Goal: Transaction & Acquisition: Purchase product/service

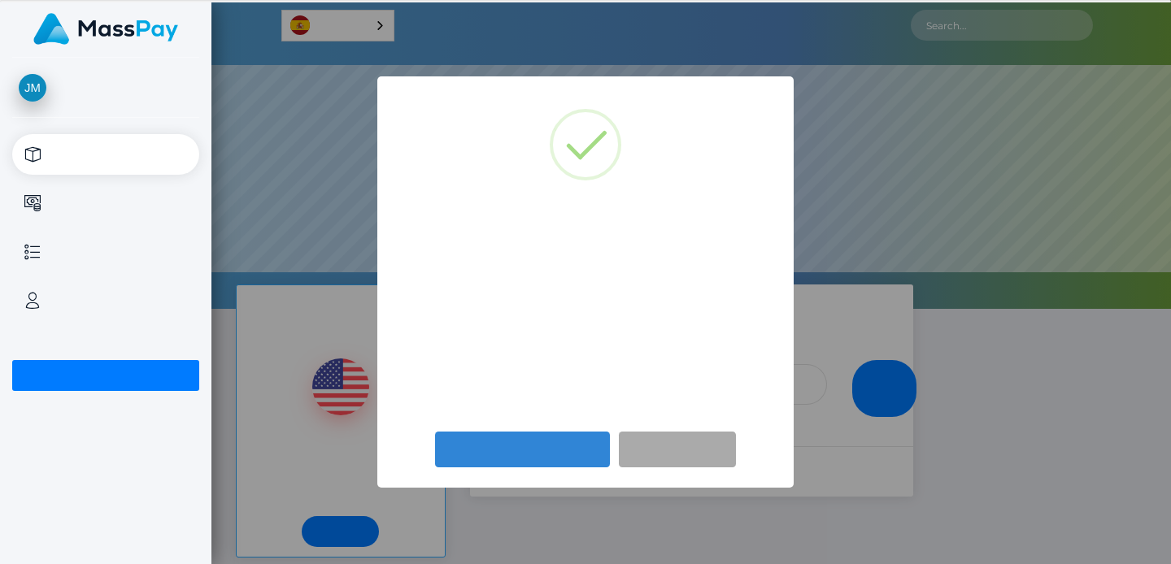
scroll to position [309, 960]
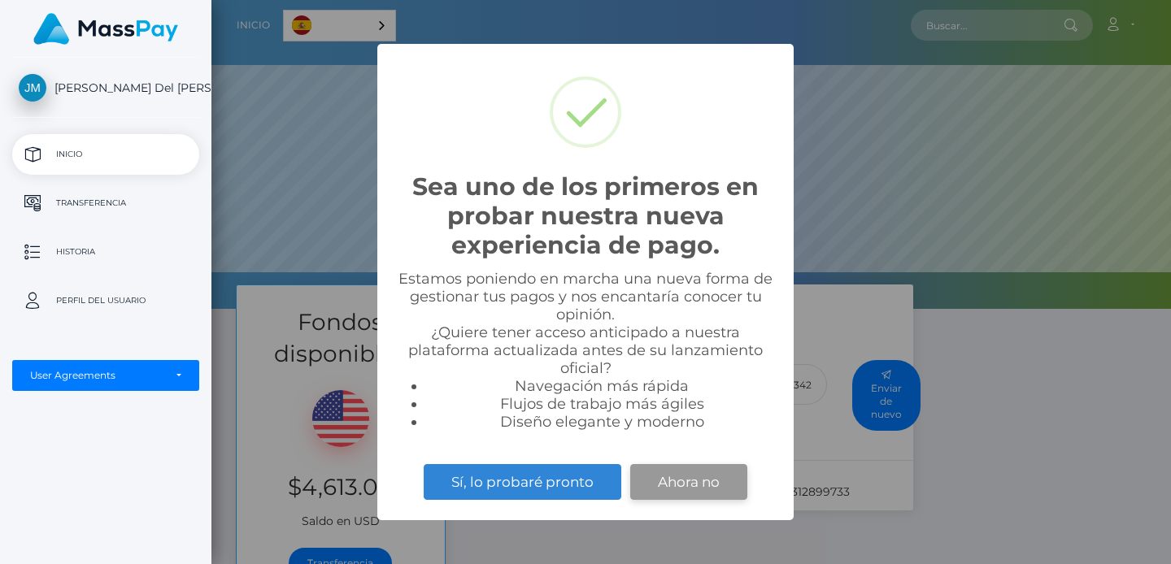
click at [692, 486] on button "Ahora no" at bounding box center [688, 482] width 117 height 36
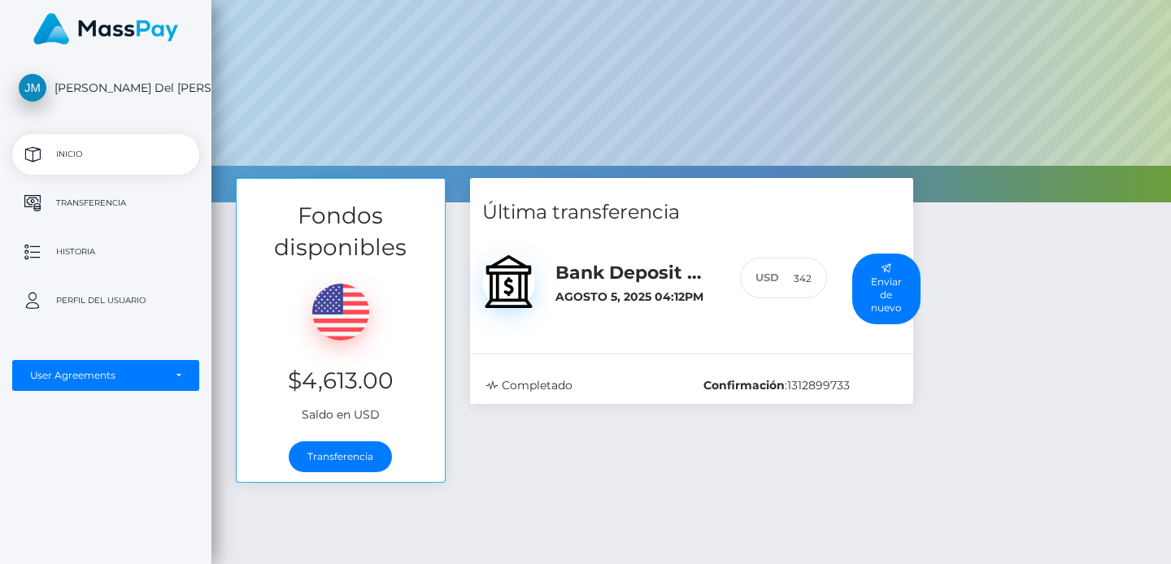
scroll to position [169, 0]
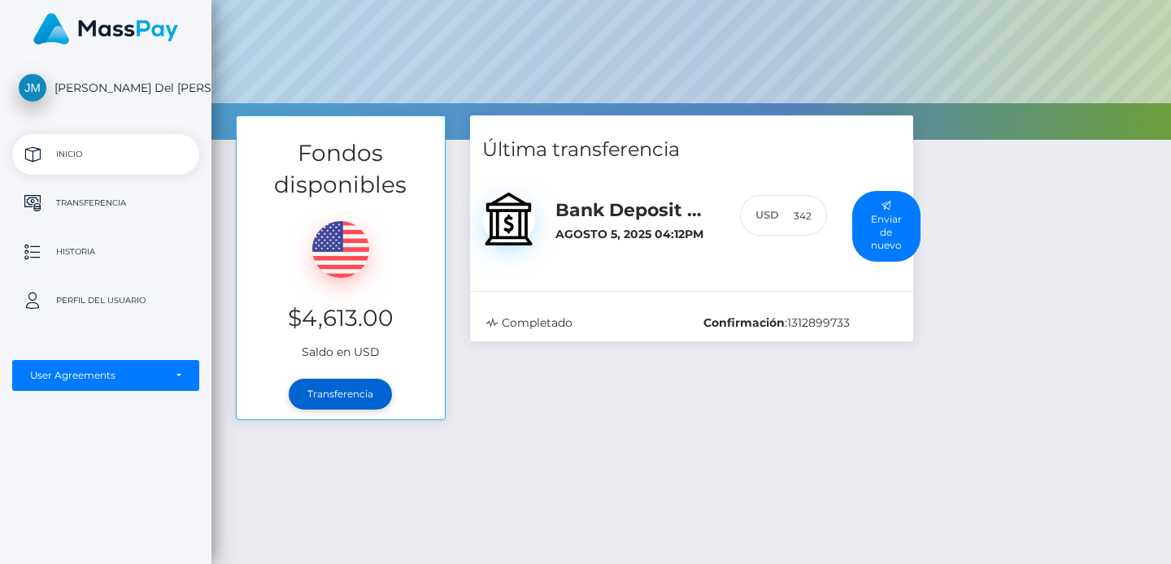
click at [365, 404] on link "Transferencia" at bounding box center [340, 394] width 103 height 31
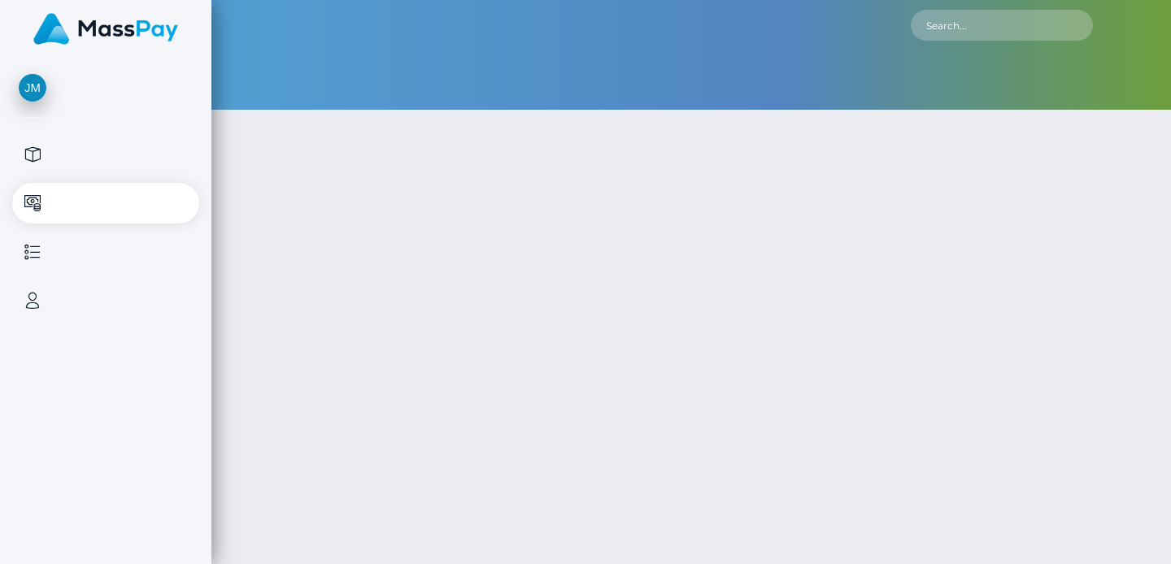
type input "4613"
select select
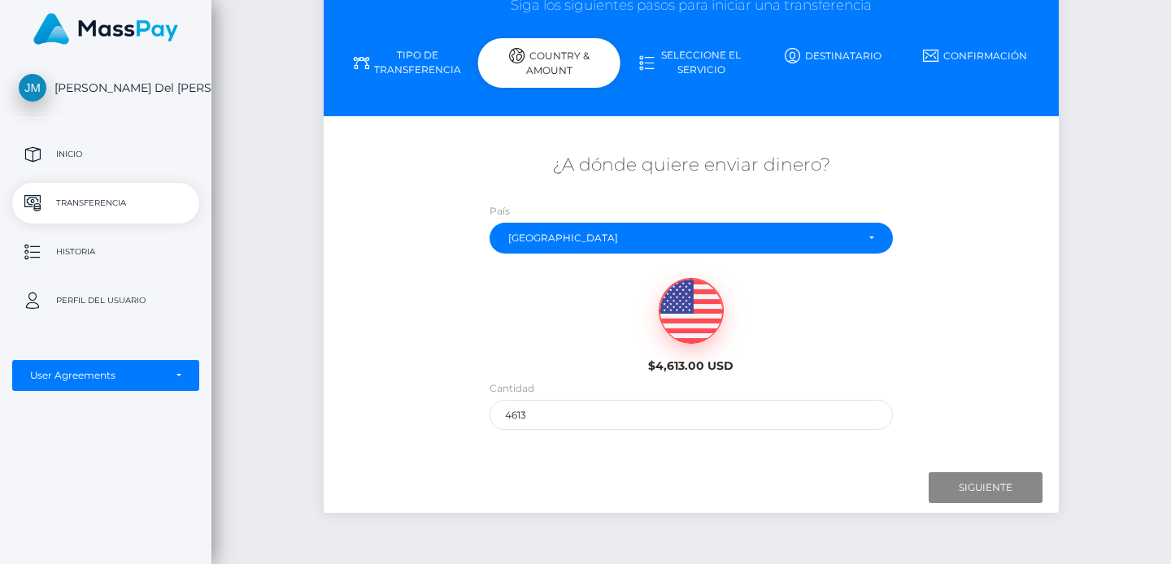
scroll to position [155, 0]
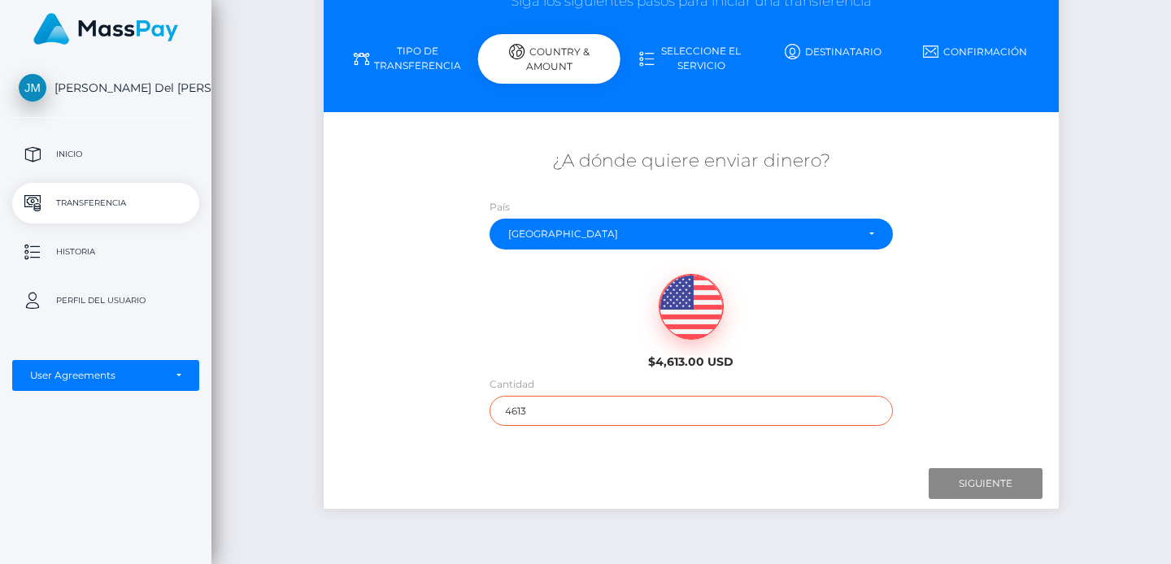
click at [549, 408] on input "4613" at bounding box center [692, 411] width 404 height 30
type input "4"
type input "825"
click at [950, 385] on div "¿A dónde quiere enviar dinero? País Abjasia [GEOGRAPHIC_DATA] [GEOGRAPHIC_DATA]…" at bounding box center [691, 288] width 734 height 294
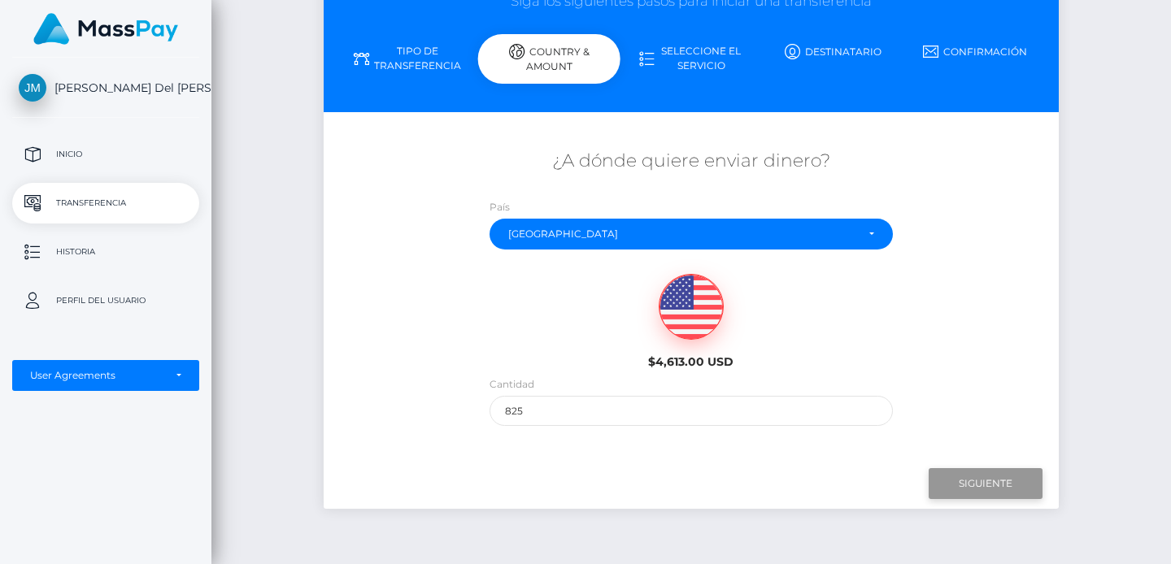
click at [979, 485] on input "Next" at bounding box center [986, 483] width 114 height 31
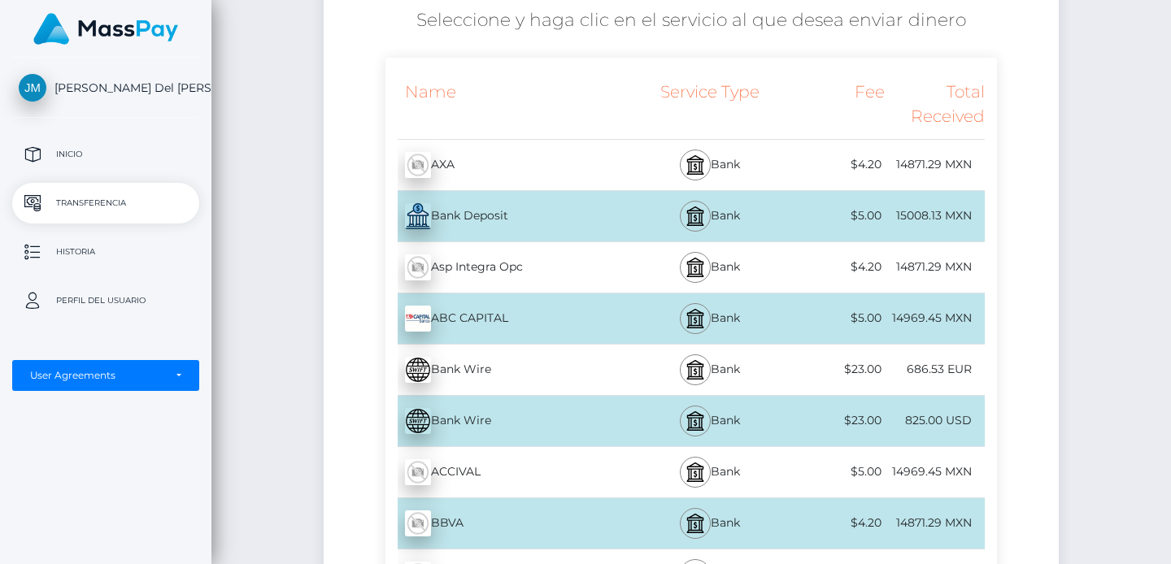
scroll to position [297, 0]
click at [725, 213] on div "Bank" at bounding box center [710, 215] width 150 height 50
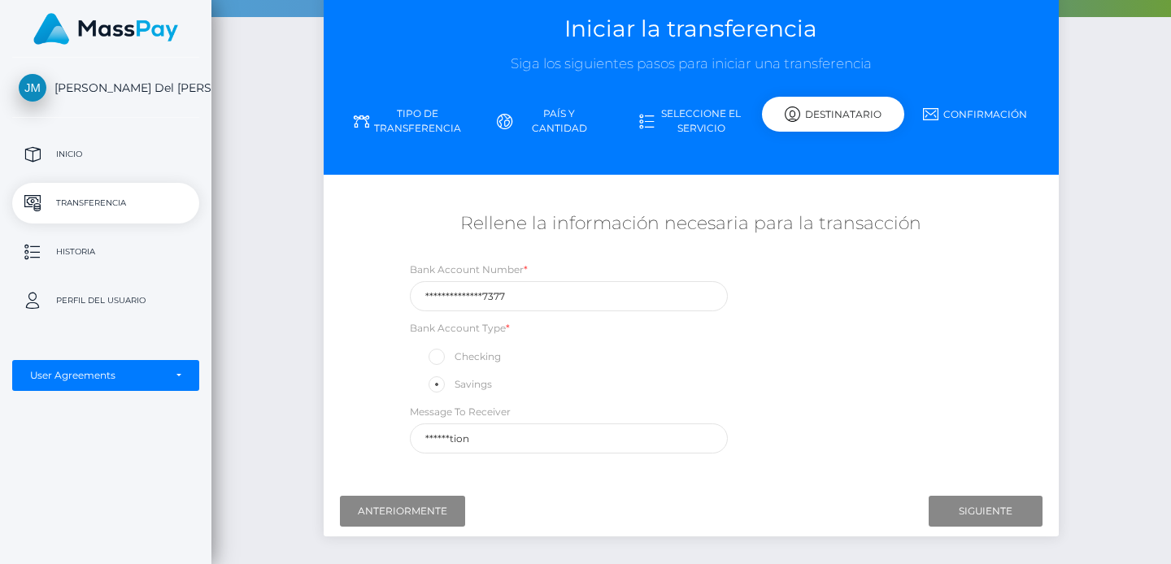
scroll to position [123, 0]
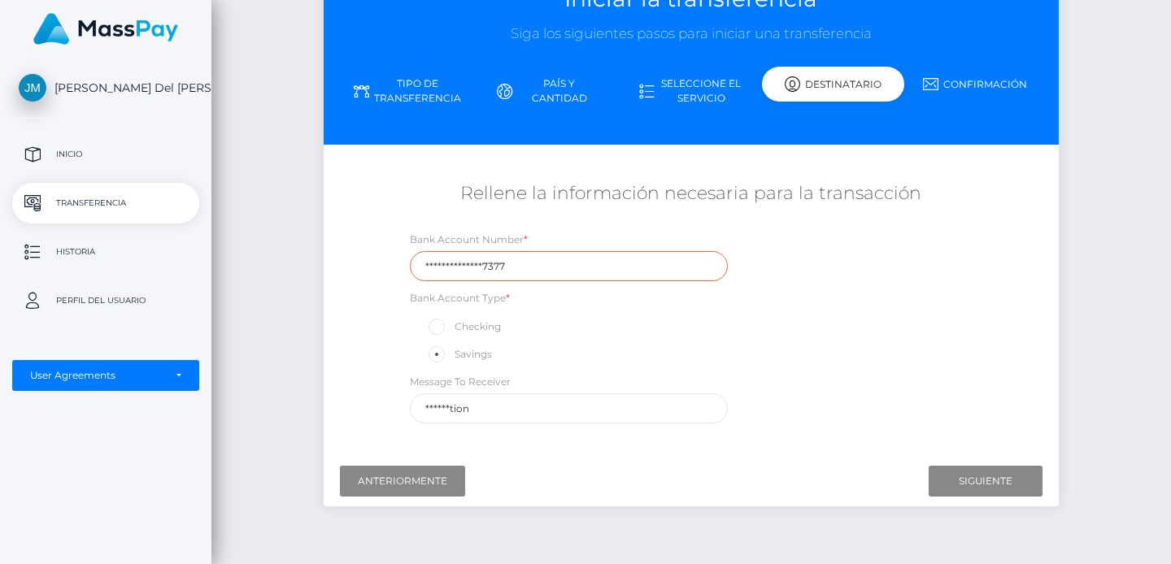
drag, startPoint x: 523, startPoint y: 279, endPoint x: 375, endPoint y: 274, distance: 148.1
click at [375, 274] on div "**********" at bounding box center [691, 302] width 734 height 259
type input "*"
paste input "012813015062944691"
type input "012813015062944691"
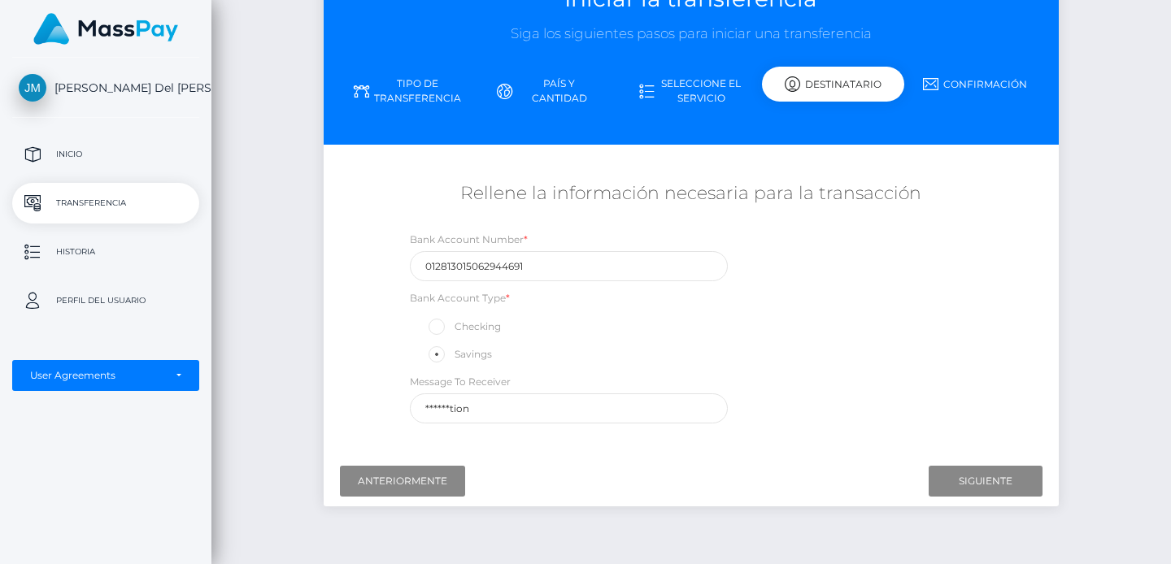
click at [907, 309] on div "Bank Account Number * 012813015062944691 Bank Account Type * Checking Savings M…" at bounding box center [691, 331] width 612 height 201
click at [1002, 487] on input "Next" at bounding box center [986, 481] width 114 height 31
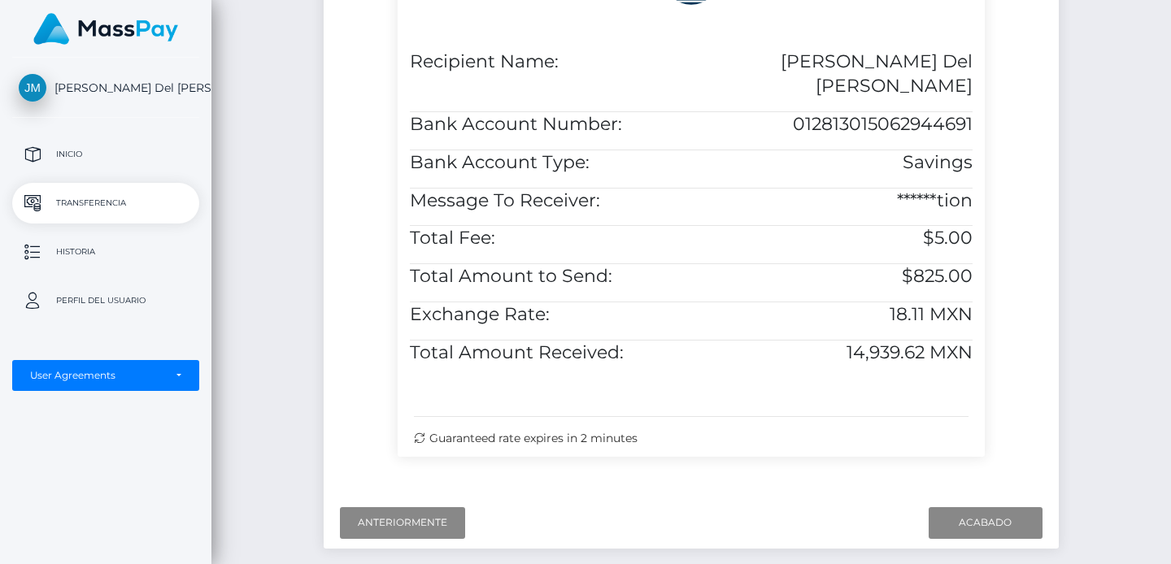
scroll to position [525, 0]
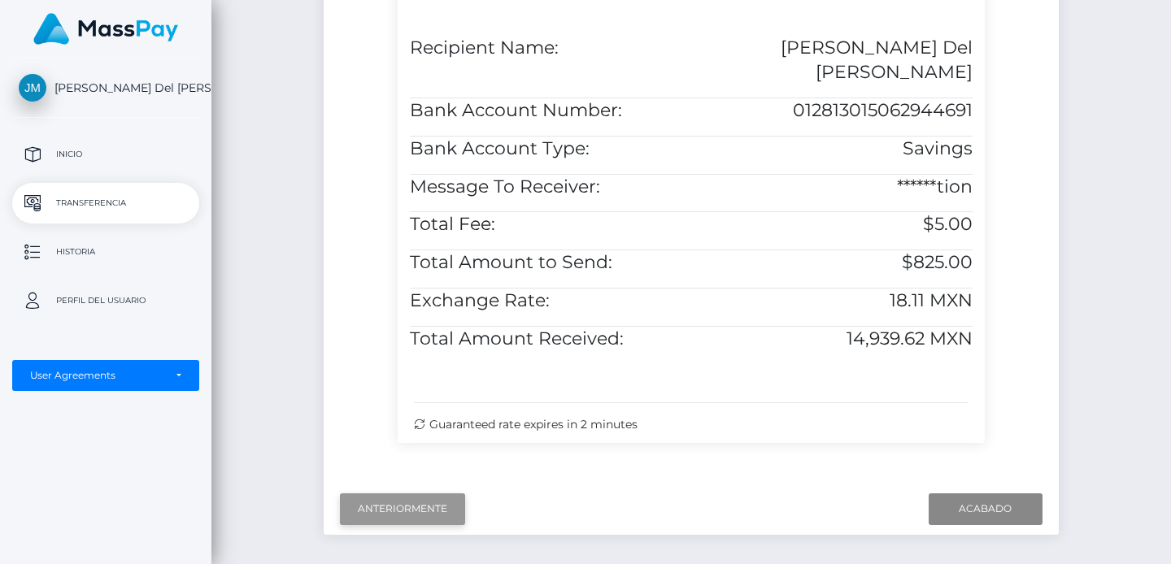
click at [397, 507] on input "Previous" at bounding box center [402, 509] width 125 height 31
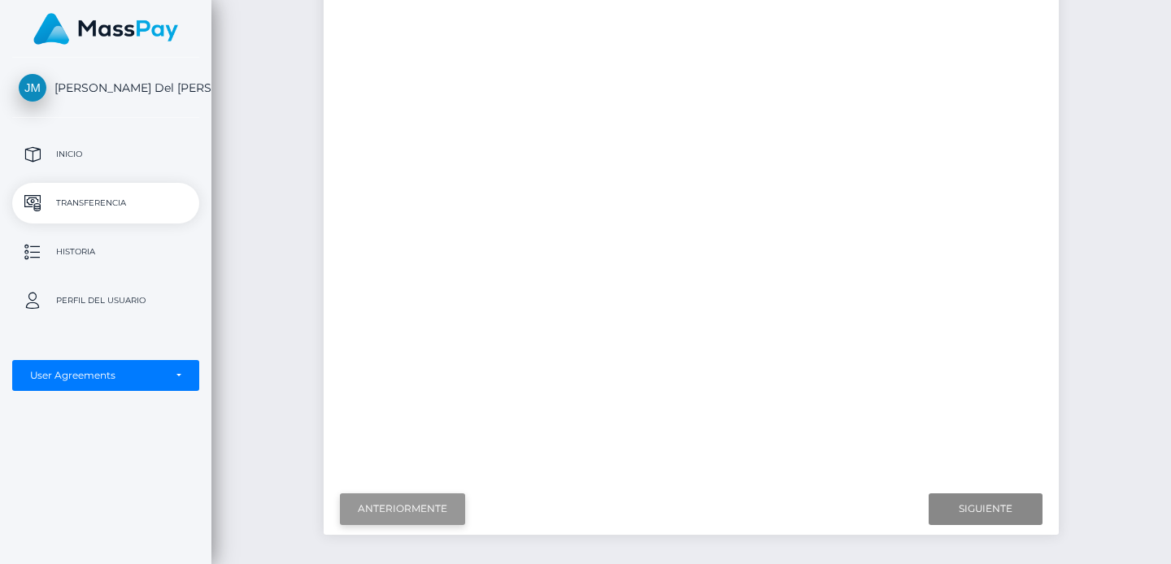
scroll to position [185, 0]
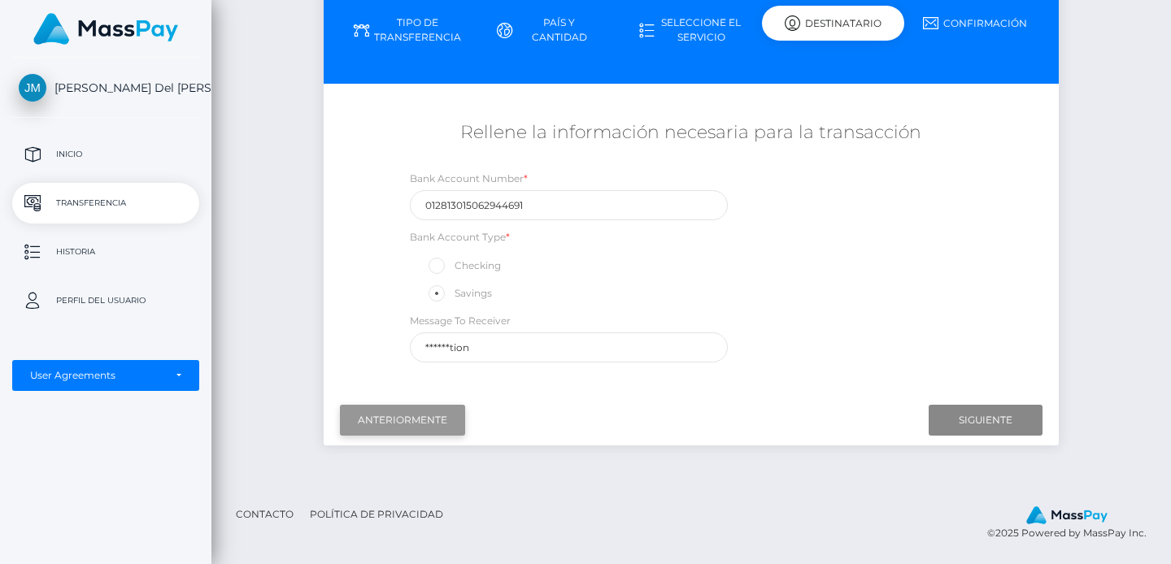
click at [416, 424] on input "Previous" at bounding box center [402, 420] width 125 height 31
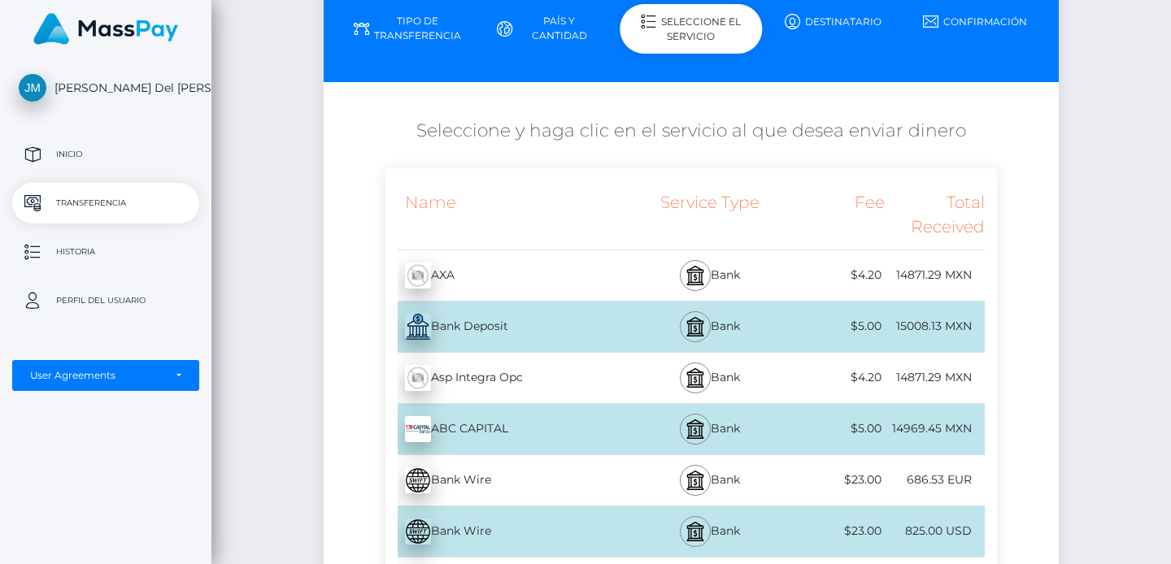
scroll to position [224, 0]
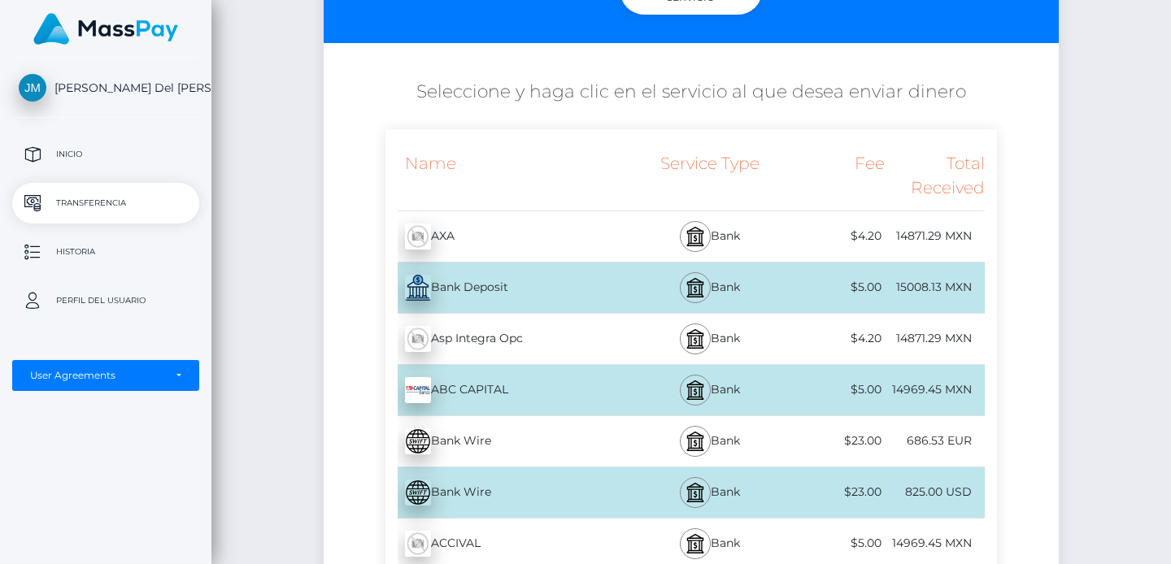
click at [871, 291] on div "$5.00" at bounding box center [835, 287] width 100 height 37
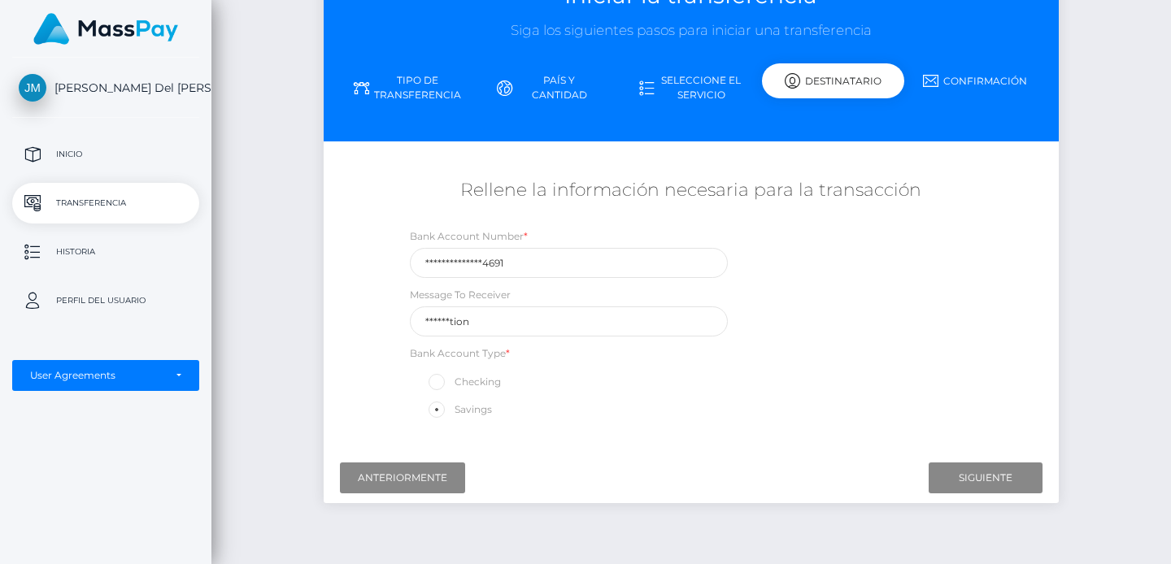
scroll to position [138, 0]
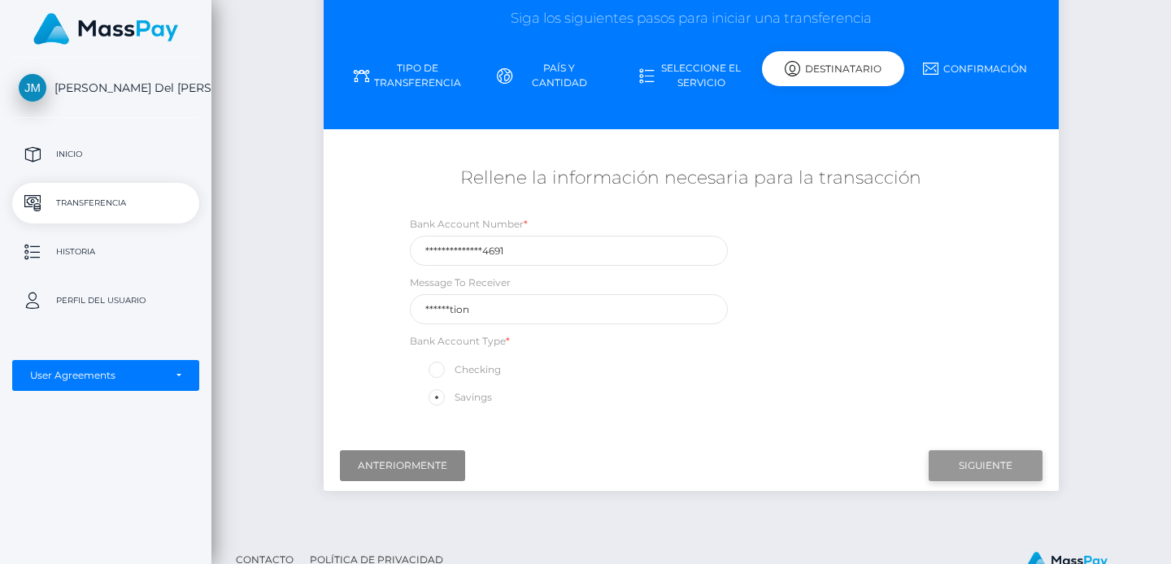
click at [979, 467] on input "Next" at bounding box center [986, 466] width 114 height 31
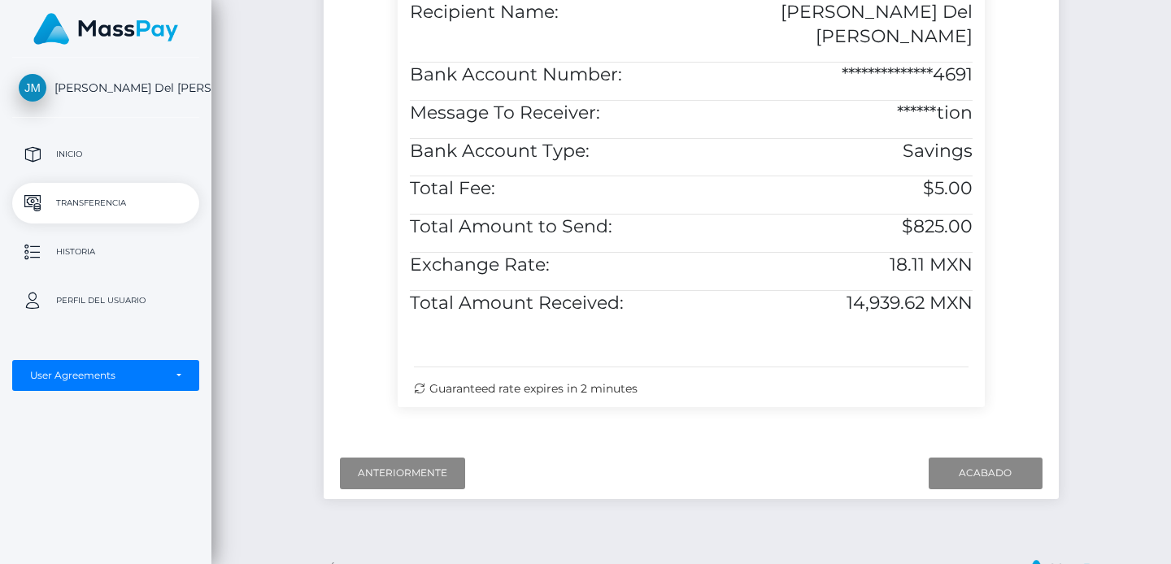
scroll to position [569, 0]
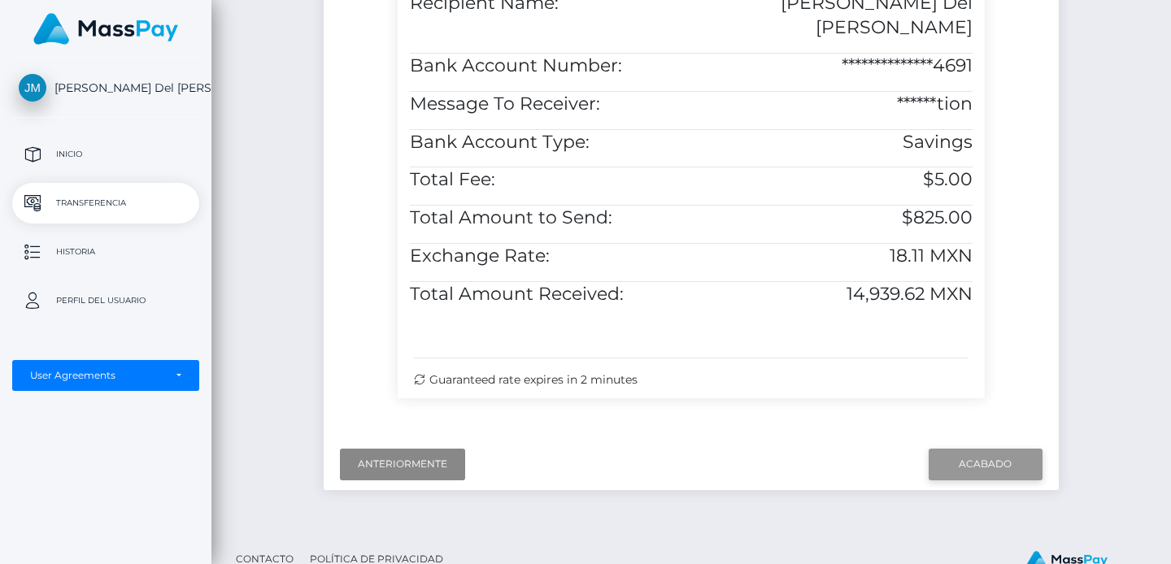
click at [999, 466] on input "Finish" at bounding box center [986, 464] width 114 height 31
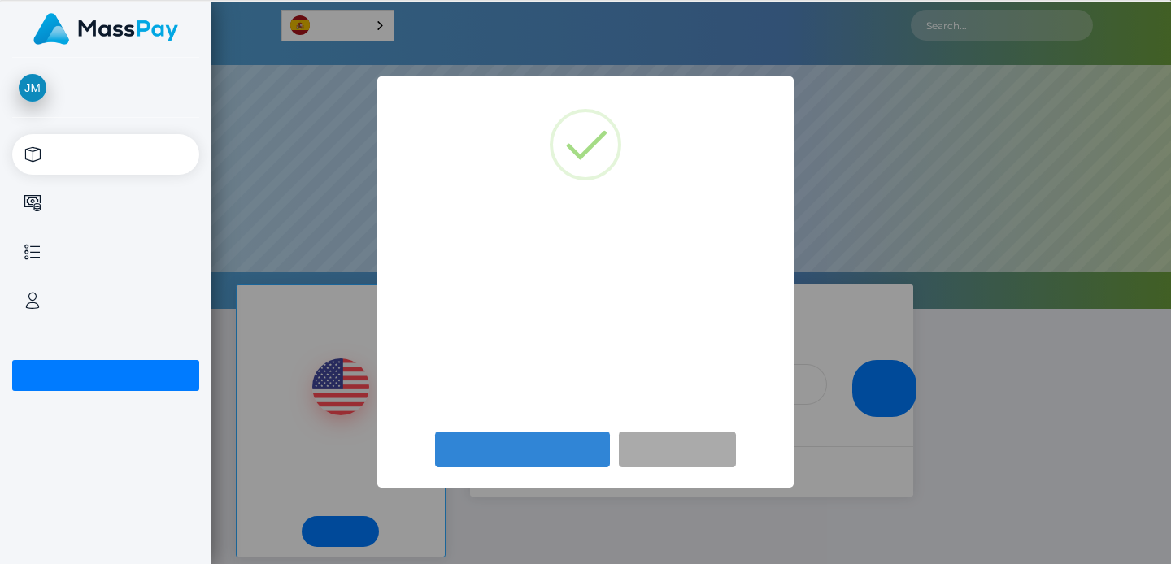
scroll to position [309, 960]
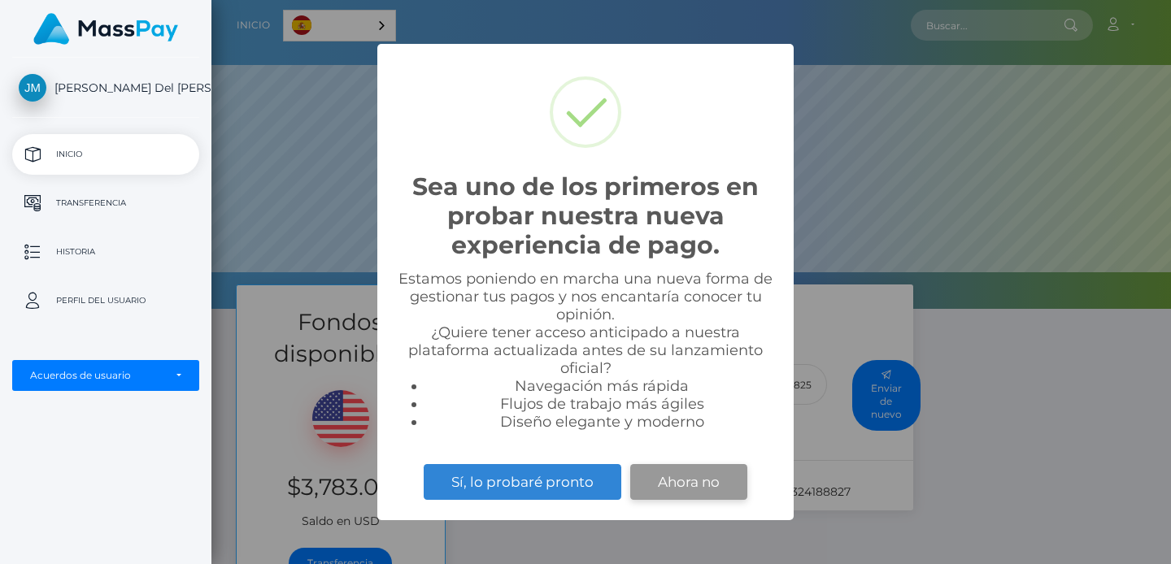
click at [701, 487] on button "Ahora no" at bounding box center [688, 482] width 117 height 36
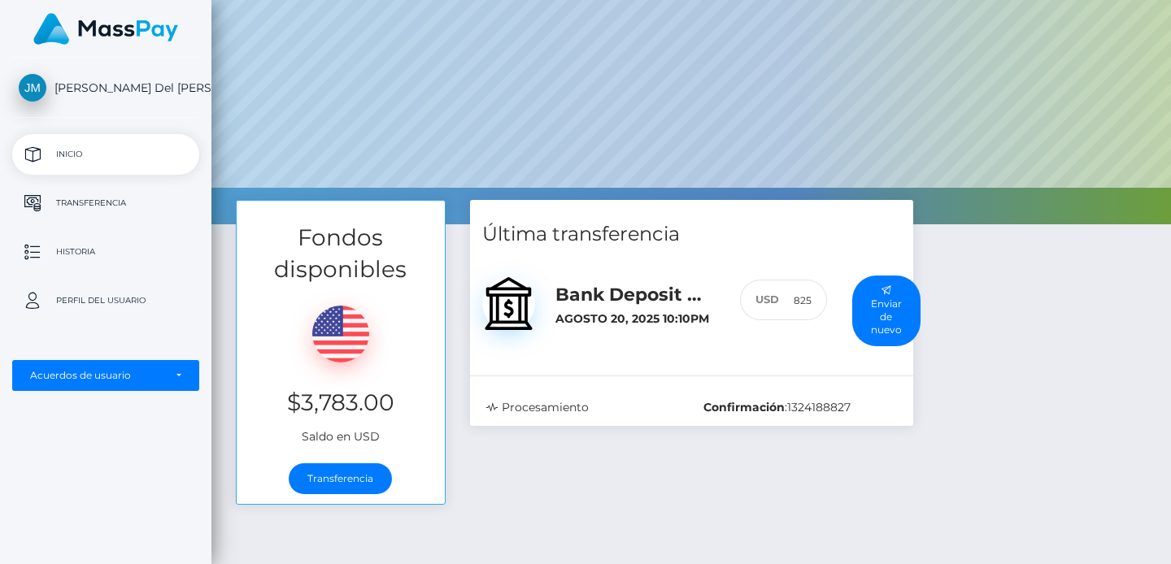
scroll to position [104, 0]
